Goal: Task Accomplishment & Management: Manage account settings

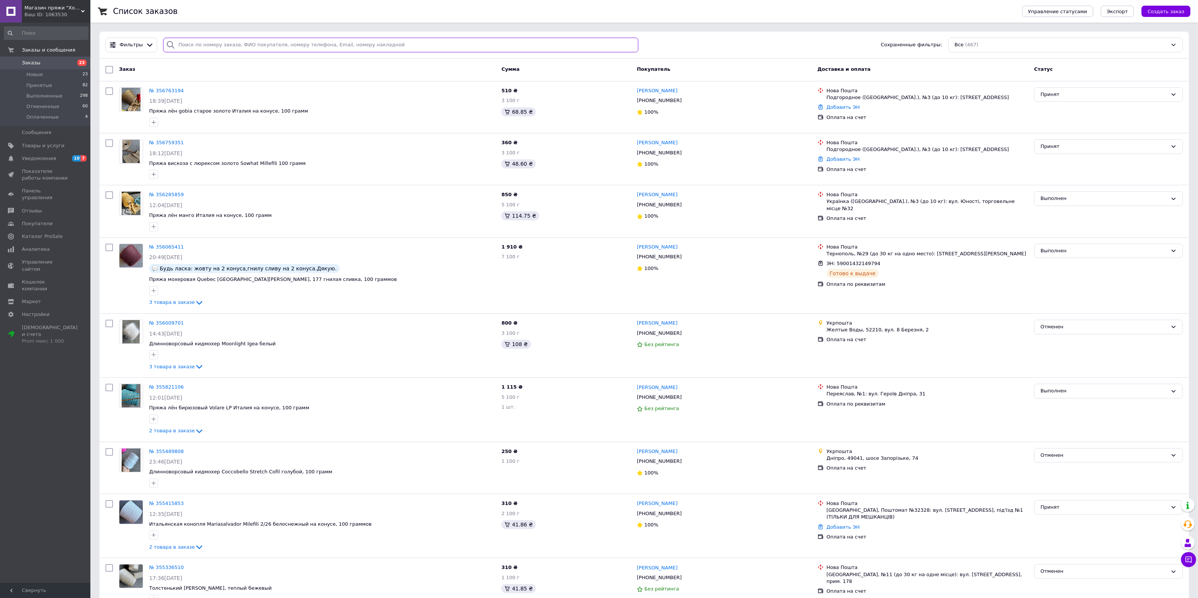
click at [235, 47] on input "search" at bounding box center [401, 45] width 476 height 15
click at [59, 146] on span "Товары и услуги" at bounding box center [46, 145] width 48 height 7
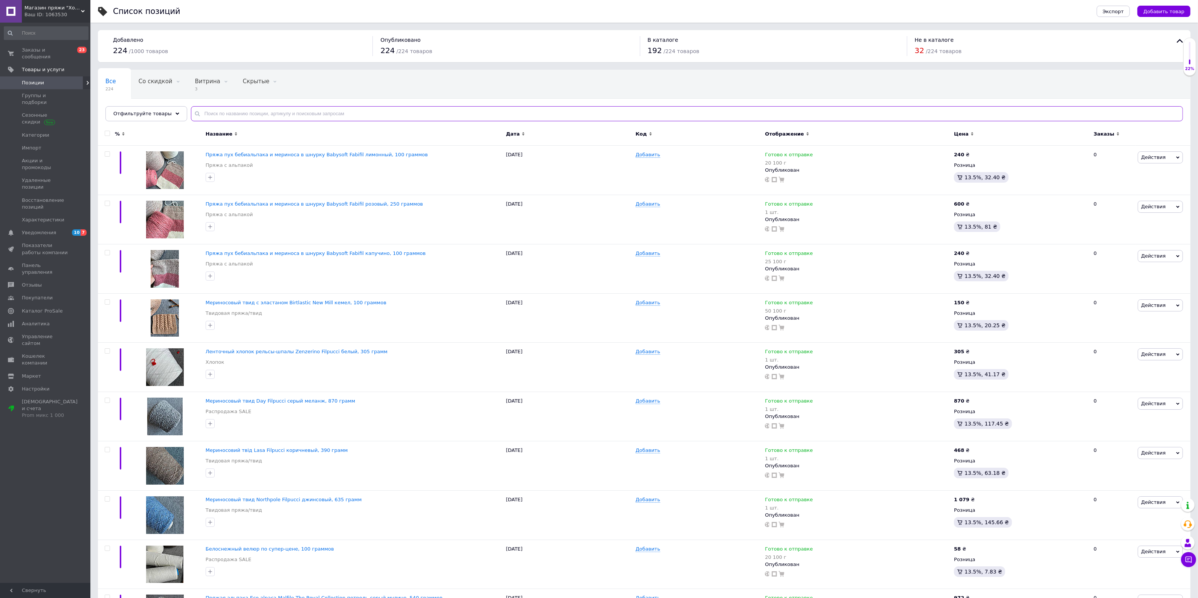
click at [209, 113] on input "text" at bounding box center [687, 113] width 992 height 15
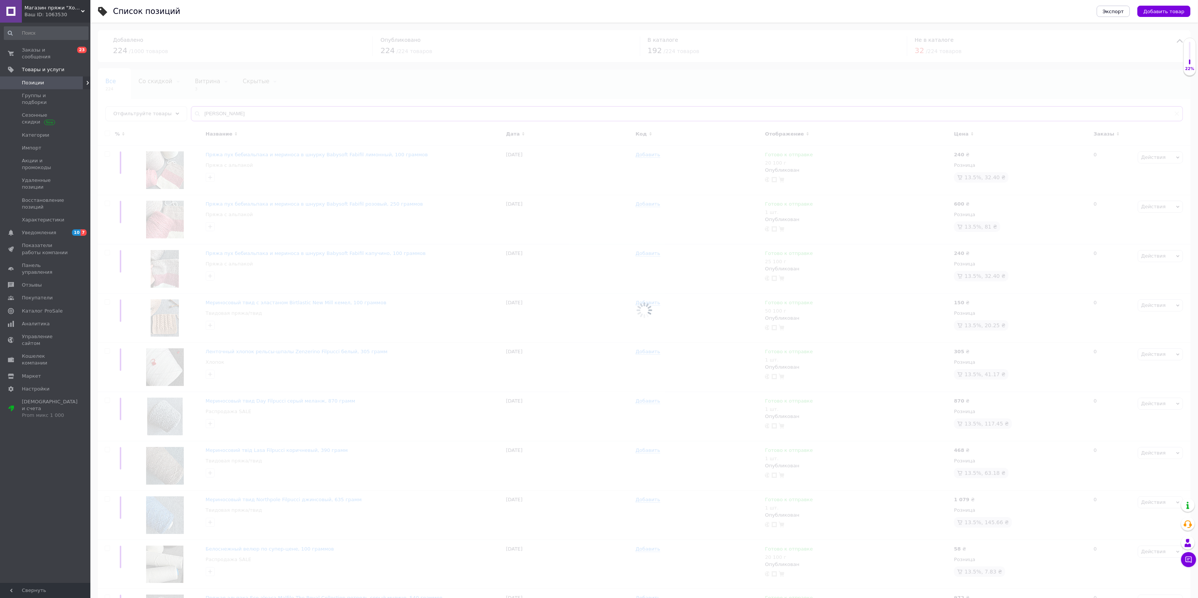
type input "[PERSON_NAME]"
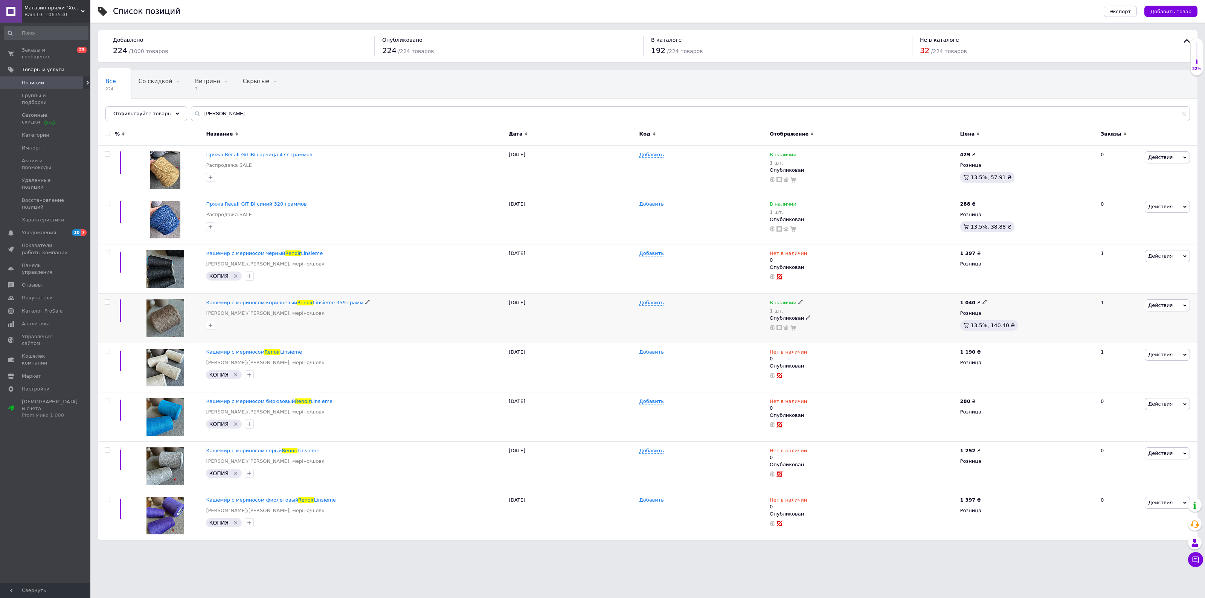
click at [1164, 308] on span "Действия" at bounding box center [1161, 305] width 24 height 6
click at [799, 304] on icon at bounding box center [801, 302] width 5 height 5
click at [837, 314] on li "Нет в наличии" at bounding box center [843, 312] width 72 height 11
drag, startPoint x: 827, startPoint y: 329, endPoint x: 788, endPoint y: 324, distance: 39.1
click at [786, 327] on div "В наличии 1 шт. Наличие Нет в наличии В наличии Под заказ Готово к отправке Ост…" at bounding box center [863, 314] width 187 height 31
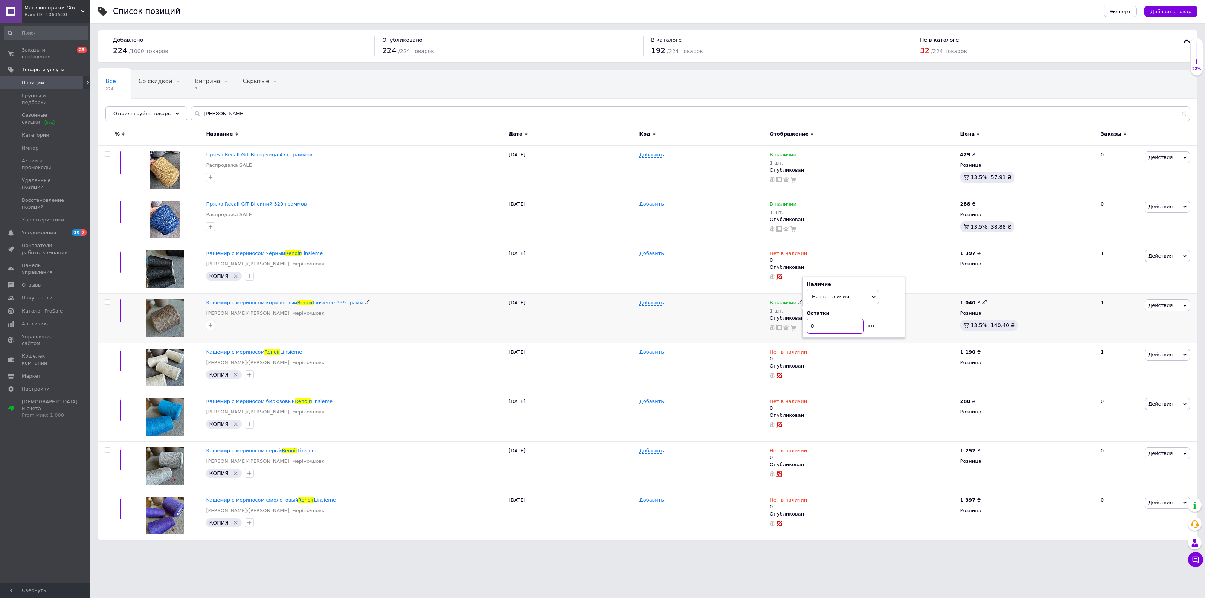
type input "0"
click at [921, 324] on div "В наличии 1 шт. Наличие Нет в наличии В наличии Под заказ Готово к отправке Ост…" at bounding box center [863, 314] width 187 height 31
click at [47, 66] on span "Товары и услуги" at bounding box center [43, 69] width 43 height 7
click at [40, 79] on span "Уведомления" at bounding box center [39, 82] width 34 height 7
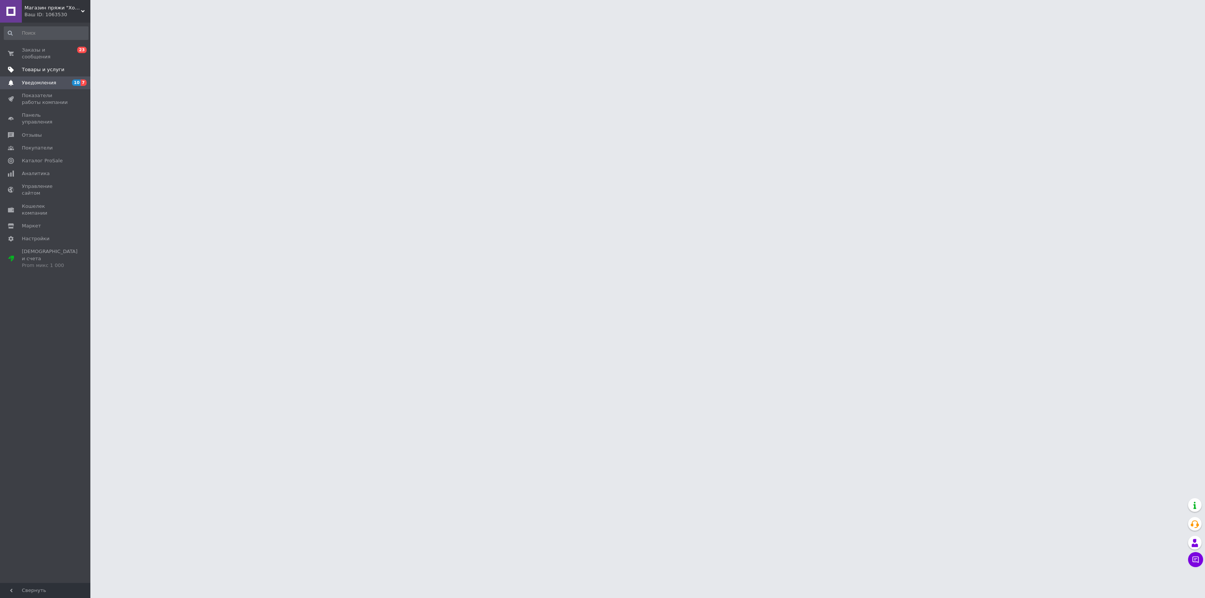
click at [42, 66] on span "Товары и услуги" at bounding box center [43, 69] width 43 height 7
